Goal: Obtain resource: Download file/media

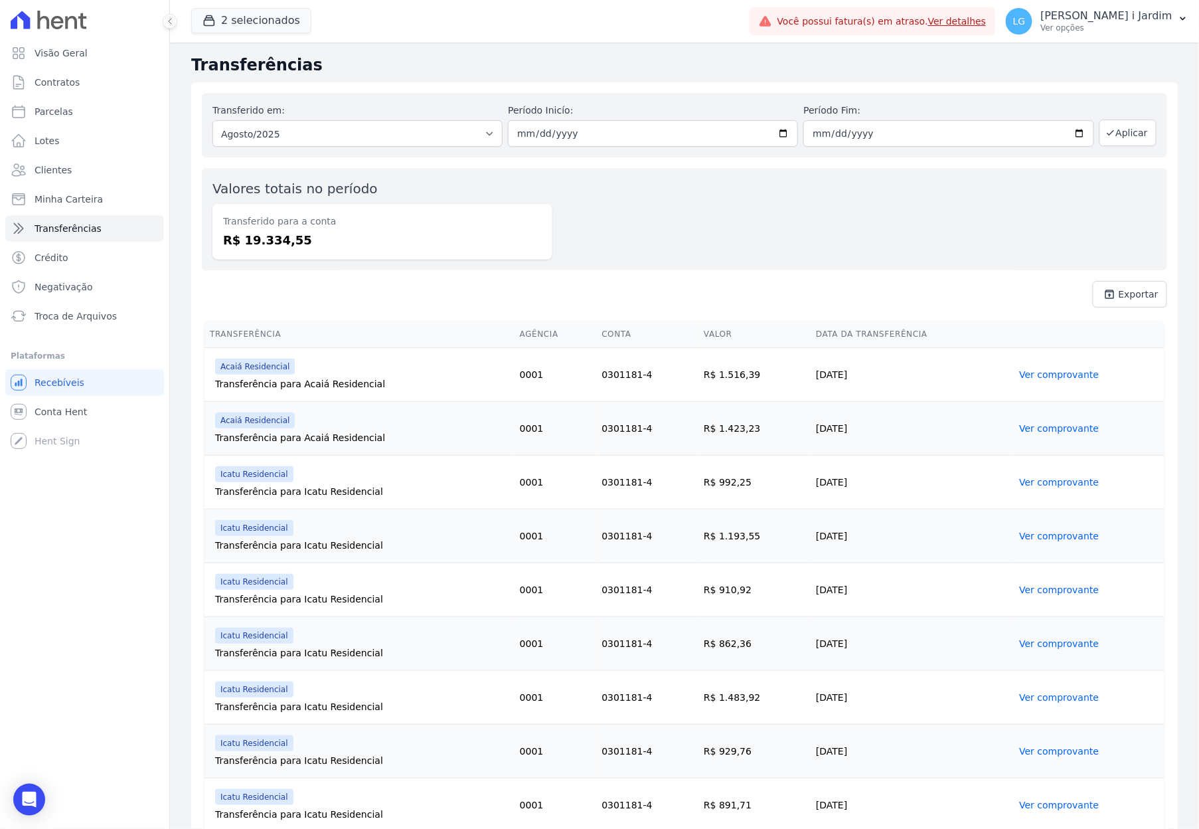
click at [774, 295] on span "unarchive Exportar" at bounding box center [684, 294] width 965 height 27
click at [285, 125] on select "Todos os meses Fevereiro/2024 Março/2024 Abril/2024 Maio/2024 Junho/2024 Julho/…" at bounding box center [357, 133] width 290 height 27
select select "07/2025"
click at [212, 120] on select "Todos os meses Fevereiro/2024 Março/2024 Abril/2024 Maio/2024 Junho/2024 Julho/…" at bounding box center [357, 133] width 290 height 27
click at [1105, 137] on icon "button" at bounding box center [1110, 132] width 11 height 11
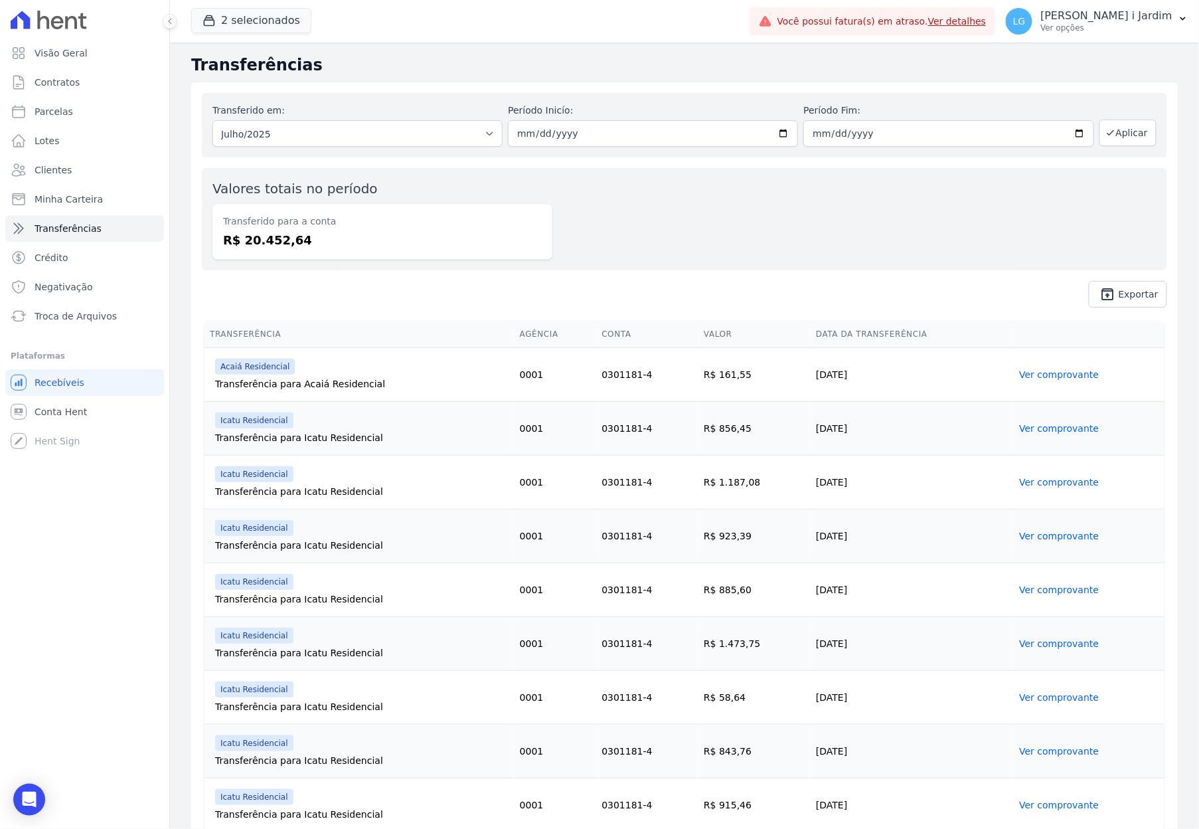
click at [704, 270] on div "Valores totais no período Transferido para a conta R$ 20.452,64" at bounding box center [684, 219] width 965 height 102
click at [93, 606] on div "Visão Geral Contratos Parcelas Lotes Clientes Minha Carteira Transferências Cré…" at bounding box center [84, 414] width 169 height 829
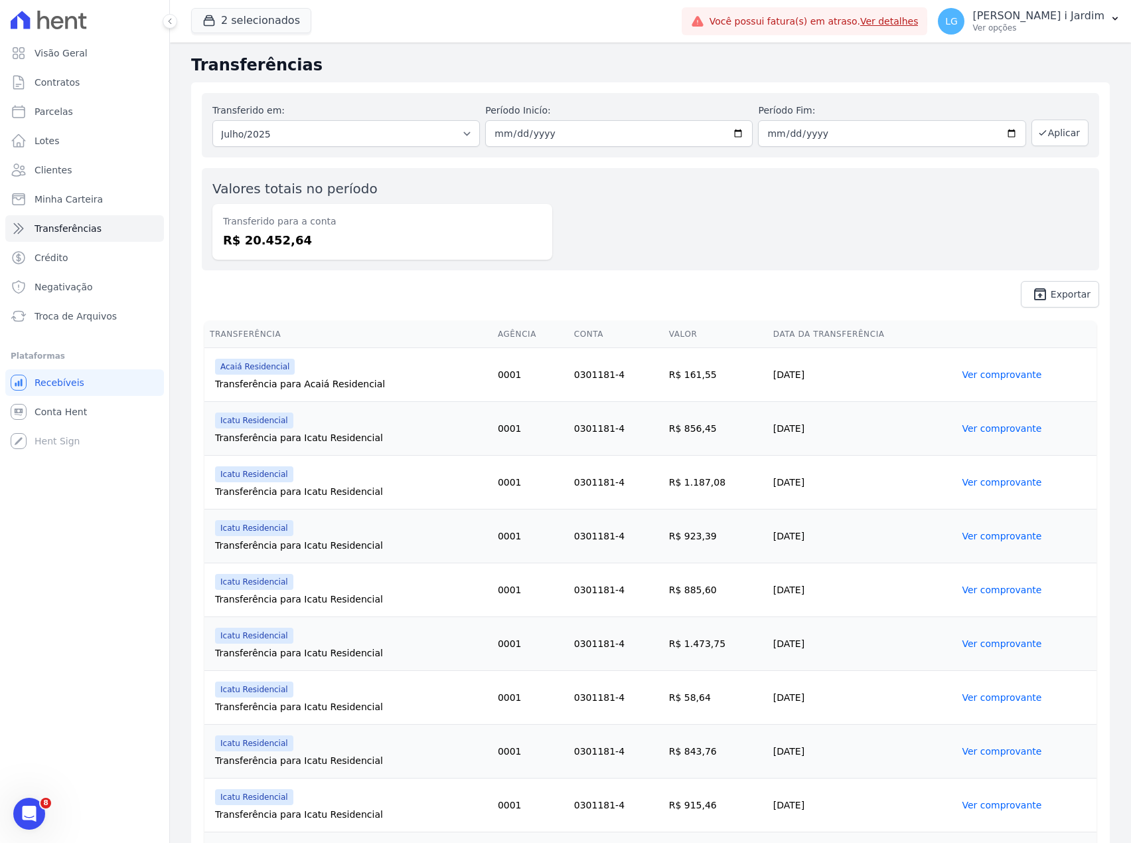
click at [795, 248] on div "Valores totais no período Transferido para a conta R$ 20.452,64" at bounding box center [651, 219] width 898 height 102
